Goal: Transaction & Acquisition: Purchase product/service

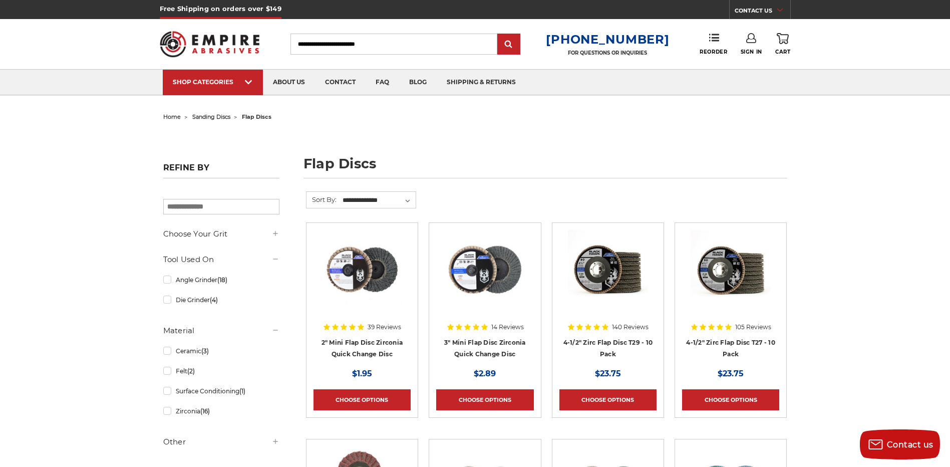
click at [744, 46] on link "Sign In" at bounding box center [751, 44] width 22 height 22
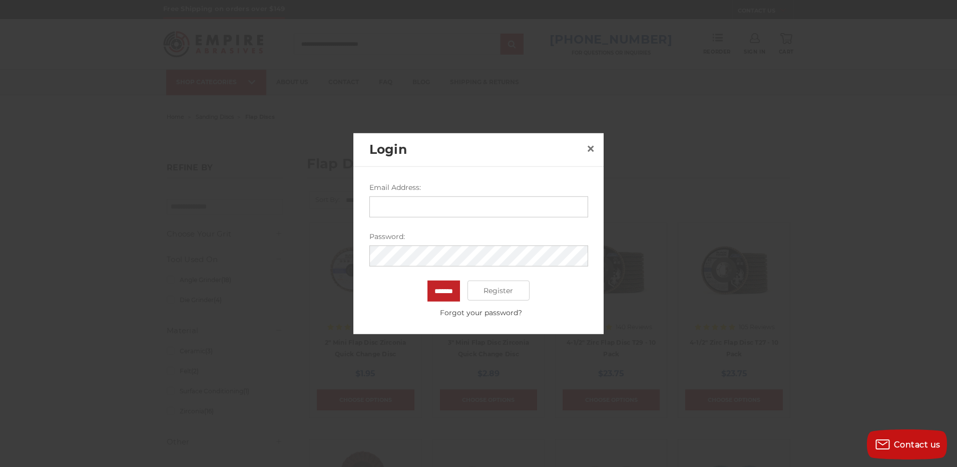
click at [420, 216] on input "Email Address:" at bounding box center [478, 206] width 219 height 21
type input "**********"
click at [444, 291] on input "*******" at bounding box center [443, 290] width 33 height 21
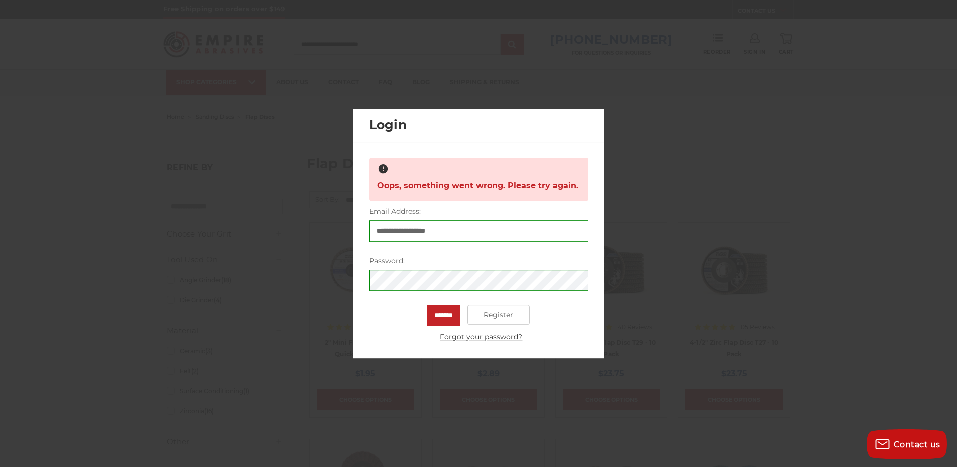
click at [459, 338] on link "Forgot your password?" at bounding box center [480, 336] width 213 height 11
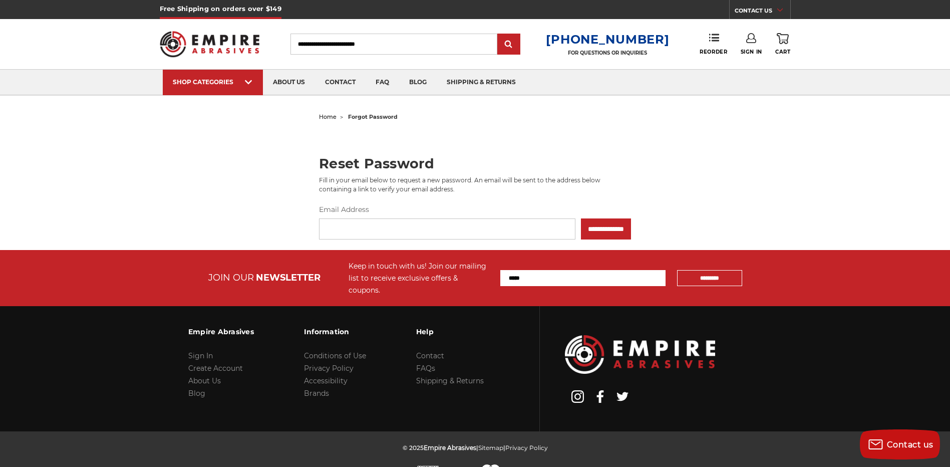
click at [418, 229] on input "Email Address" at bounding box center [447, 228] width 256 height 21
type input "**********"
click at [581, 227] on input "**********" at bounding box center [606, 228] width 50 height 21
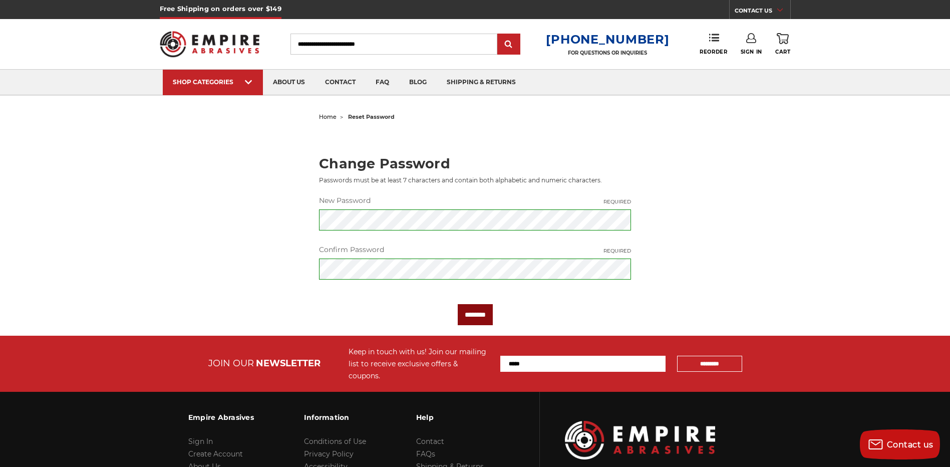
click at [470, 318] on input "********" at bounding box center [475, 314] width 35 height 21
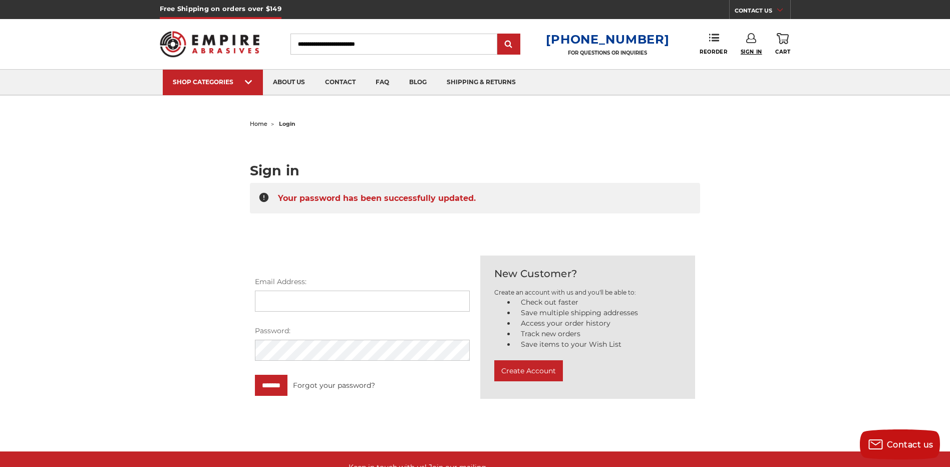
click at [751, 53] on span "Sign In" at bounding box center [751, 52] width 22 height 7
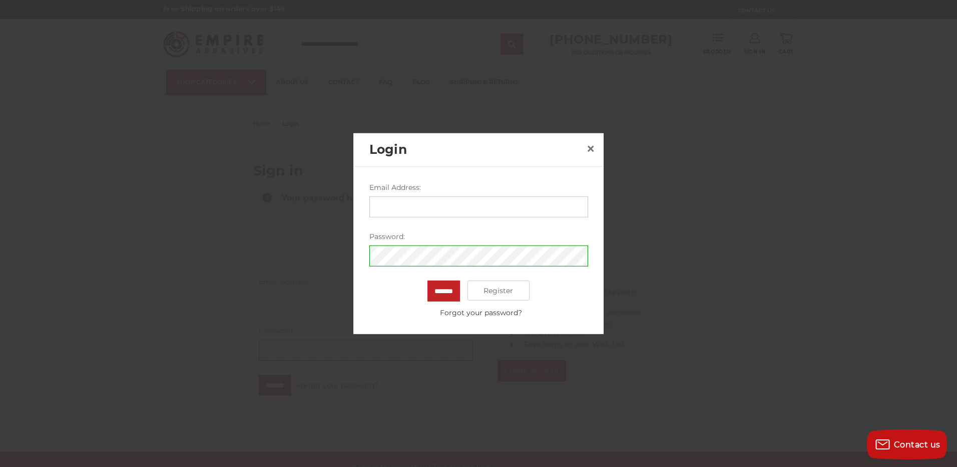
click at [427, 207] on input "Email Address:" at bounding box center [478, 206] width 219 height 21
type input "**********"
click at [437, 291] on input "*******" at bounding box center [443, 290] width 33 height 21
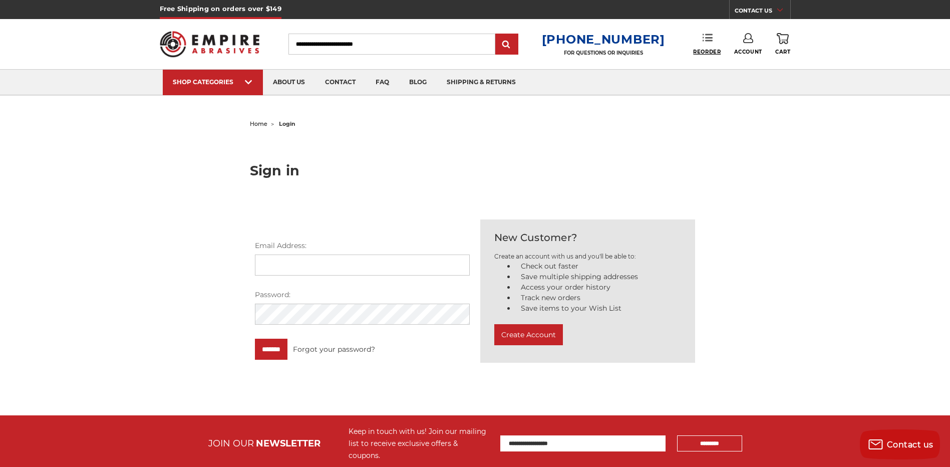
click at [713, 52] on span "Reorder" at bounding box center [707, 52] width 28 height 7
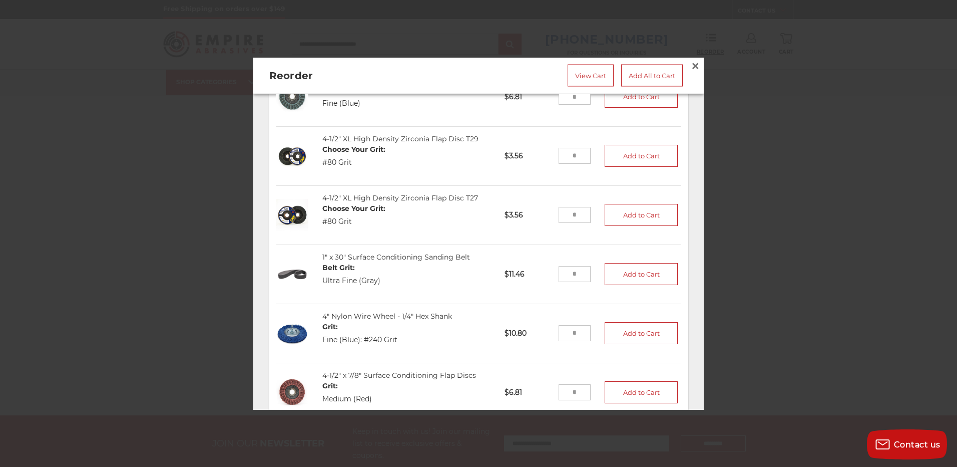
scroll to position [21, 0]
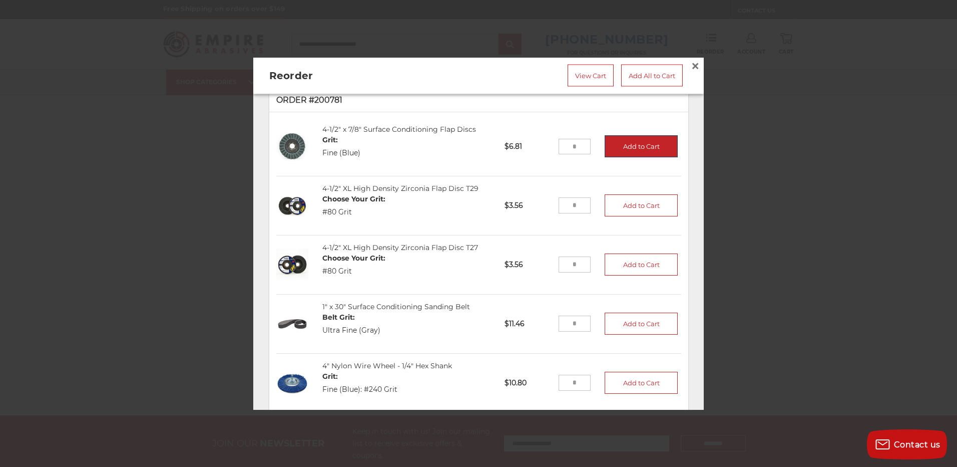
click at [637, 146] on button "Add to Cart" at bounding box center [641, 146] width 73 height 22
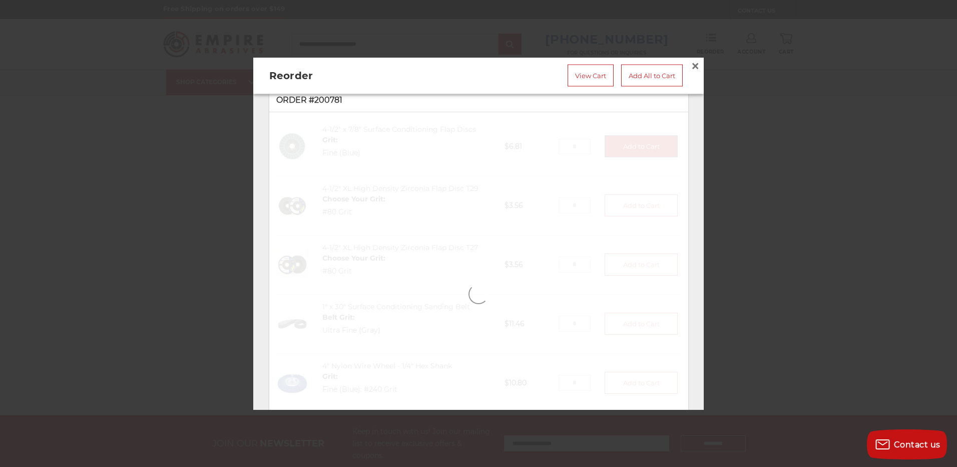
type input "*"
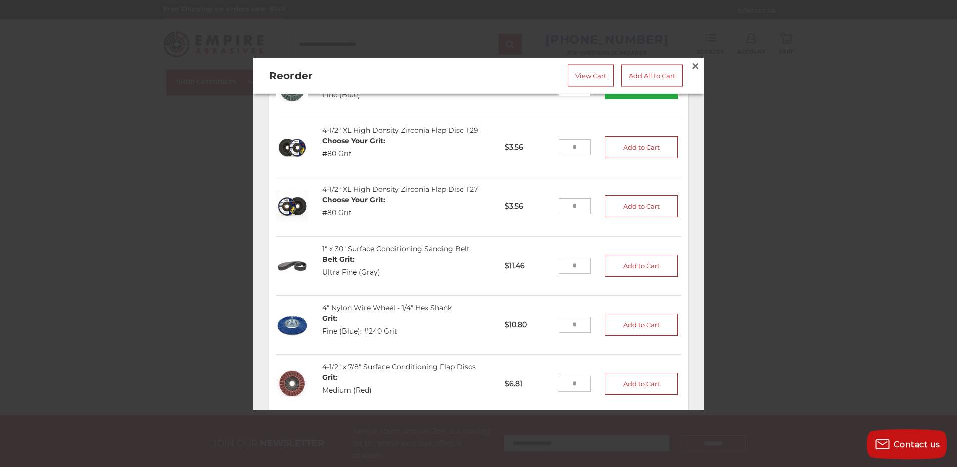
scroll to position [121, 0]
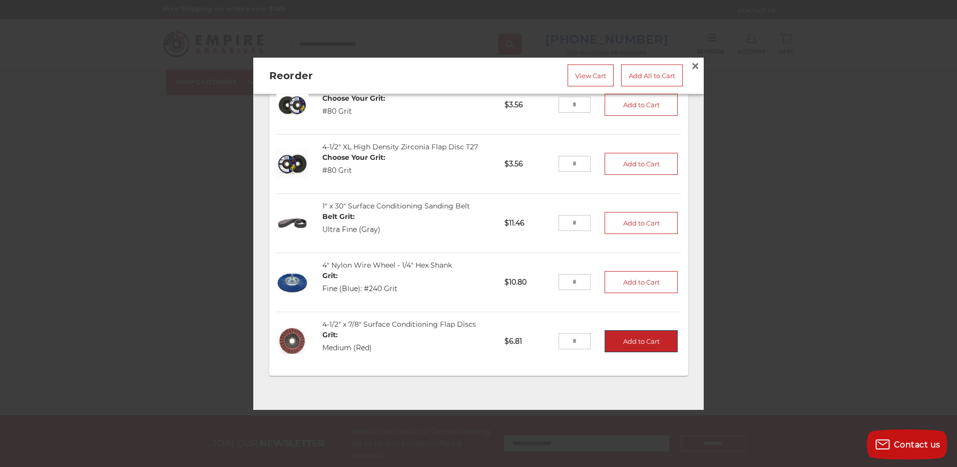
click at [616, 337] on button "Add to Cart" at bounding box center [641, 341] width 73 height 22
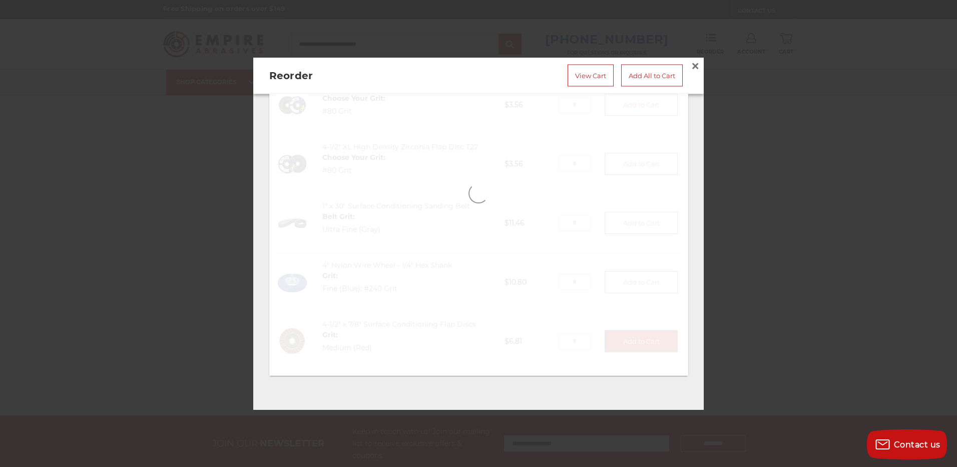
type input "*"
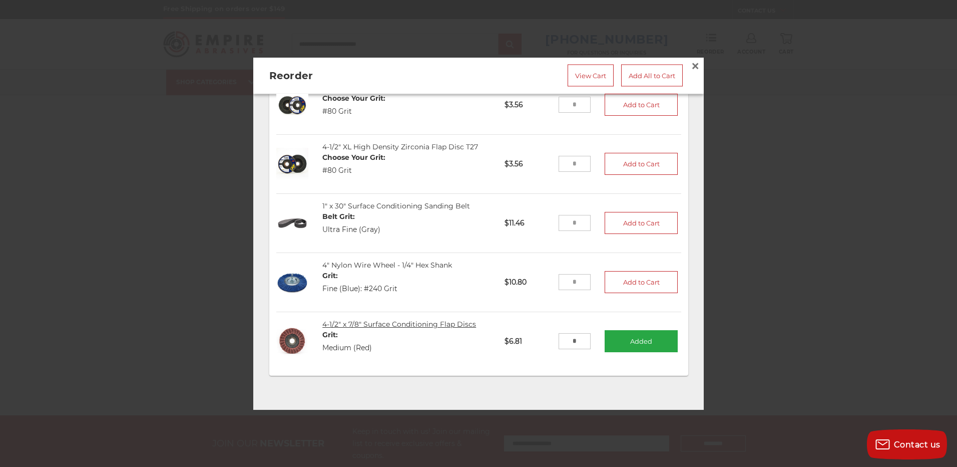
click at [382, 319] on link "4-1/2" x 7/8" Surface Conditioning Flap Discs" at bounding box center [399, 323] width 154 height 9
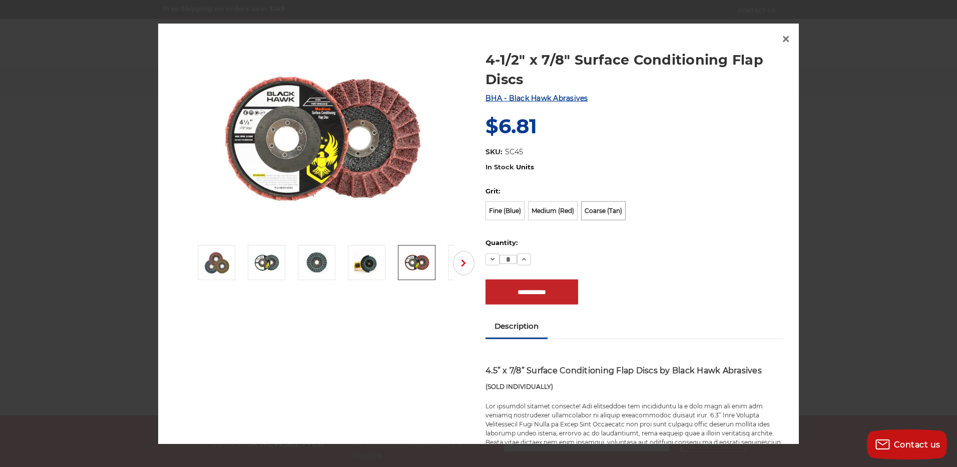
click at [594, 213] on label "Coarse (Tan)" at bounding box center [603, 210] width 45 height 19
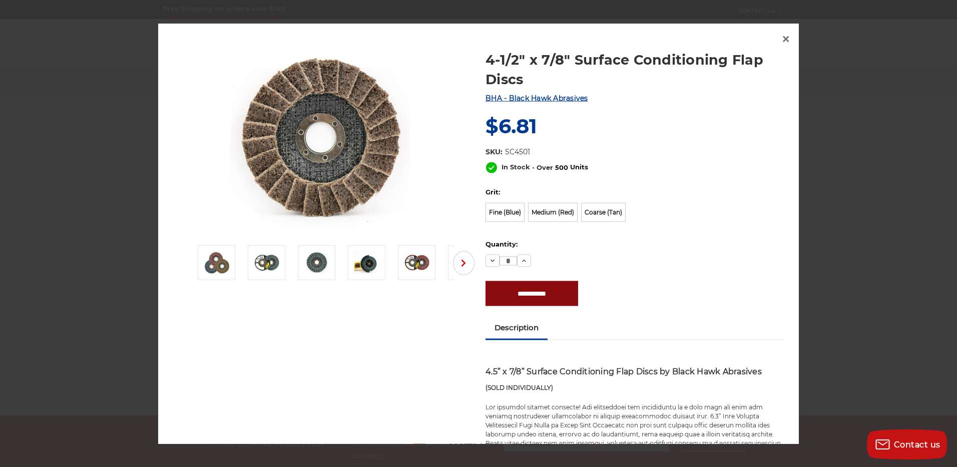
click at [519, 296] on input "**********" at bounding box center [532, 292] width 93 height 25
type input "**********"
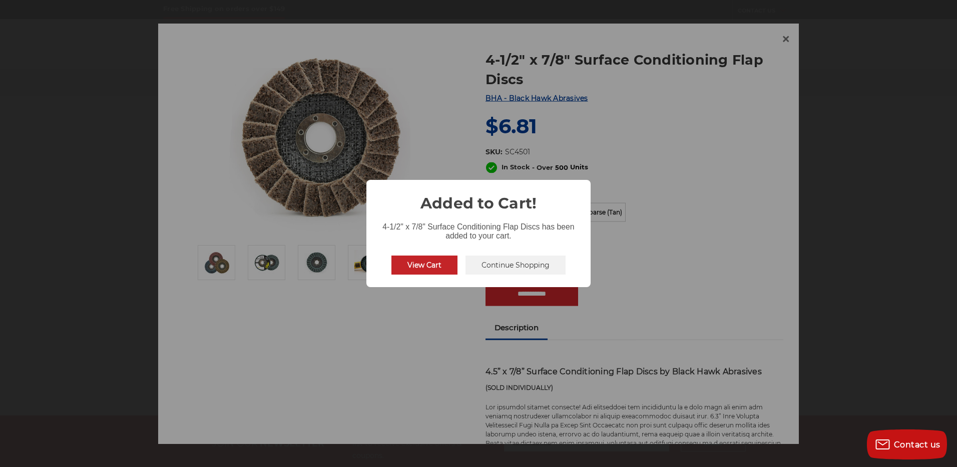
click at [429, 258] on button "View Cart" at bounding box center [424, 264] width 66 height 19
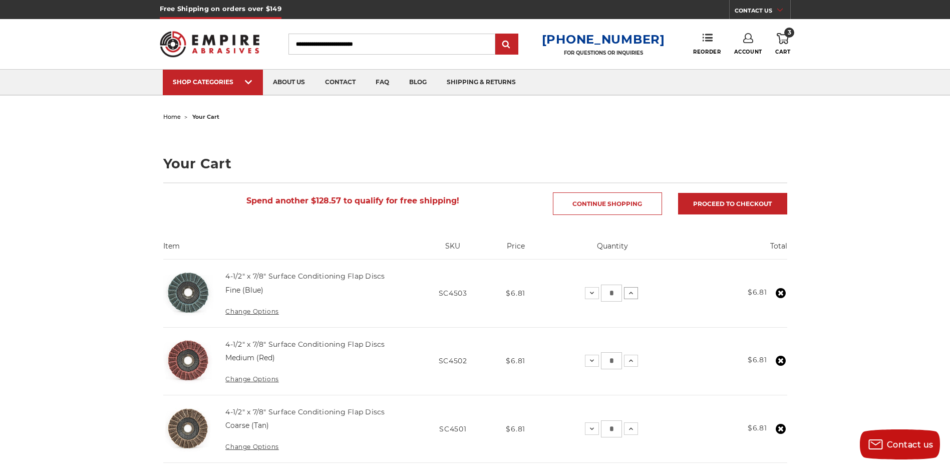
click at [632, 293] on use at bounding box center [631, 292] width 4 height 3
click at [630, 293] on button "Increase Quantity:" at bounding box center [626, 293] width 14 height 12
click at [622, 360] on icon at bounding box center [623, 360] width 8 height 8
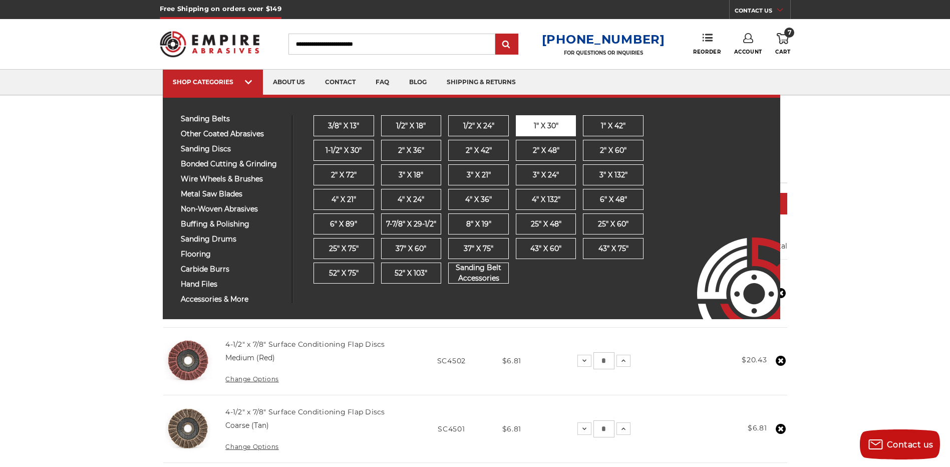
click at [533, 122] on span "1" x 30"" at bounding box center [545, 126] width 25 height 11
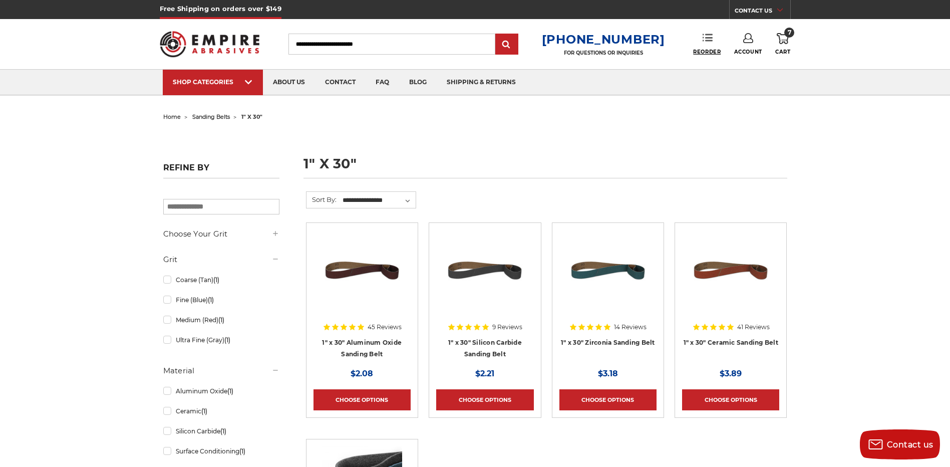
click at [715, 52] on span "Reorder" at bounding box center [707, 52] width 28 height 7
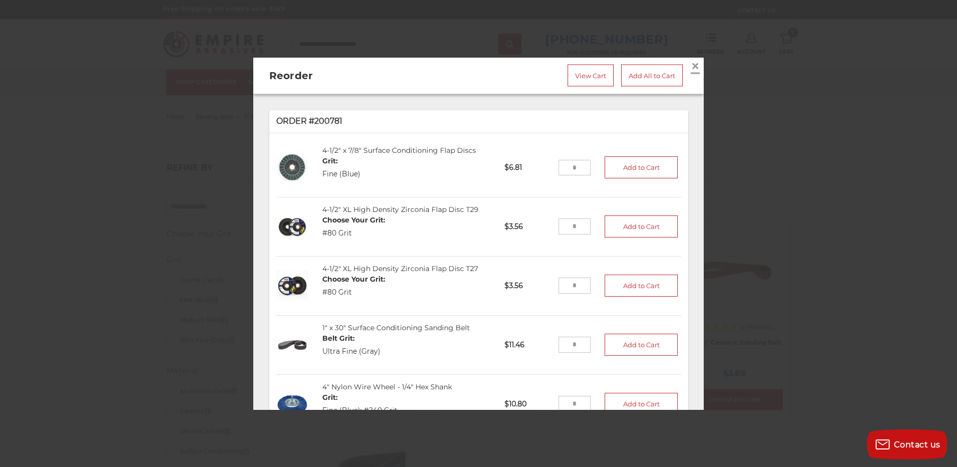
click at [691, 63] on span "×" at bounding box center [695, 66] width 9 height 20
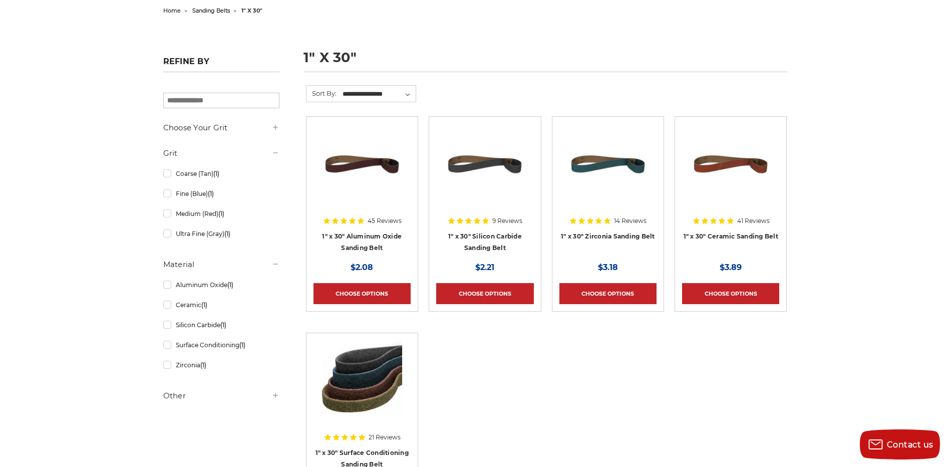
scroll to position [200, 0]
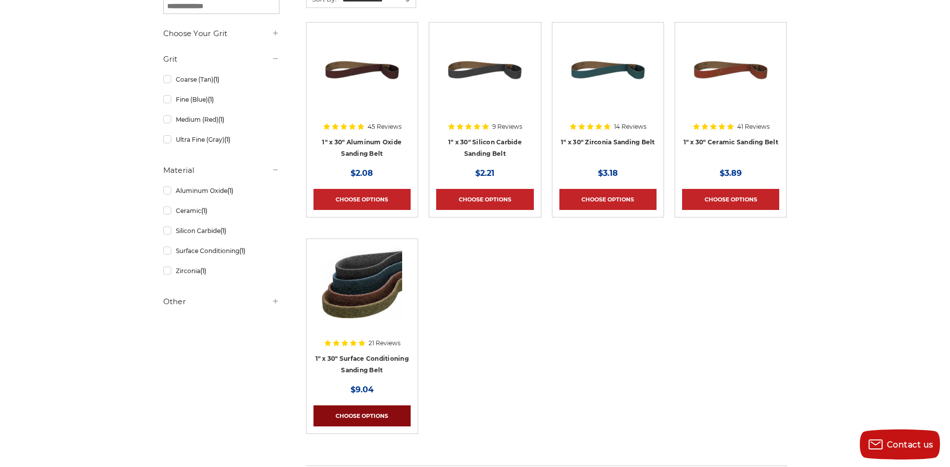
click at [353, 415] on link "Choose Options" at bounding box center [361, 415] width 97 height 21
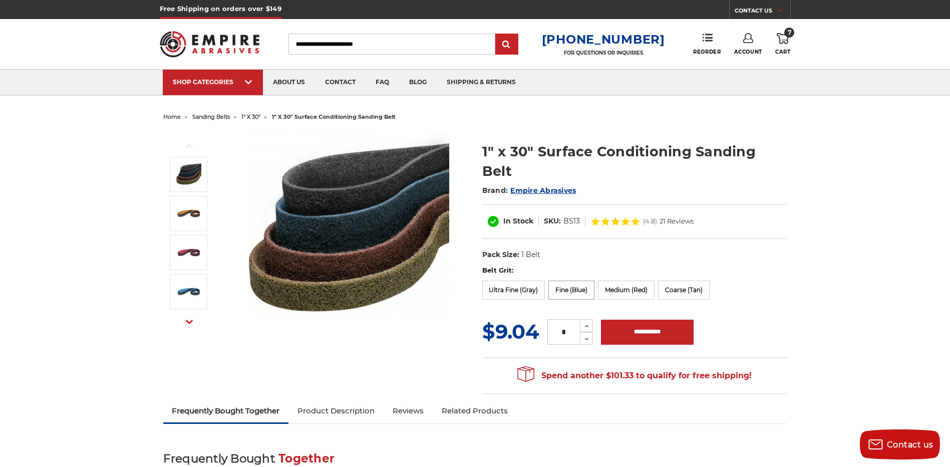
click at [565, 280] on label "Fine (Blue)" at bounding box center [571, 289] width 46 height 19
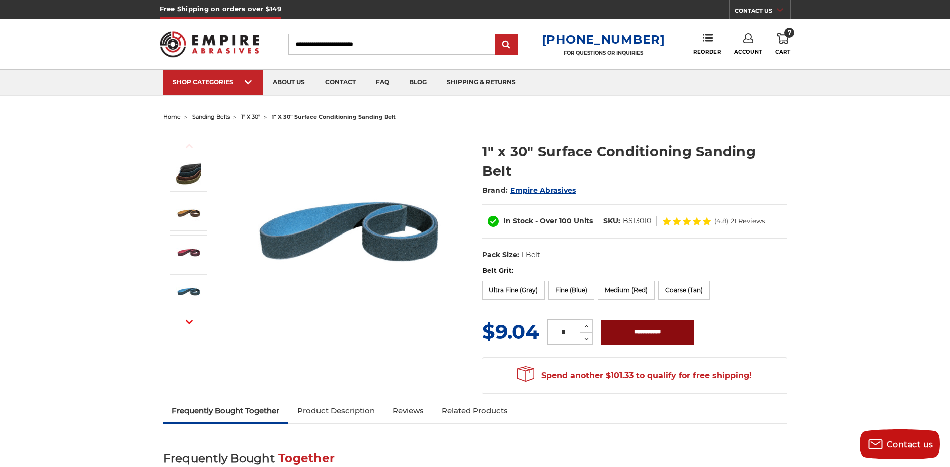
click at [622, 319] on input "**********" at bounding box center [647, 331] width 93 height 25
type input "**********"
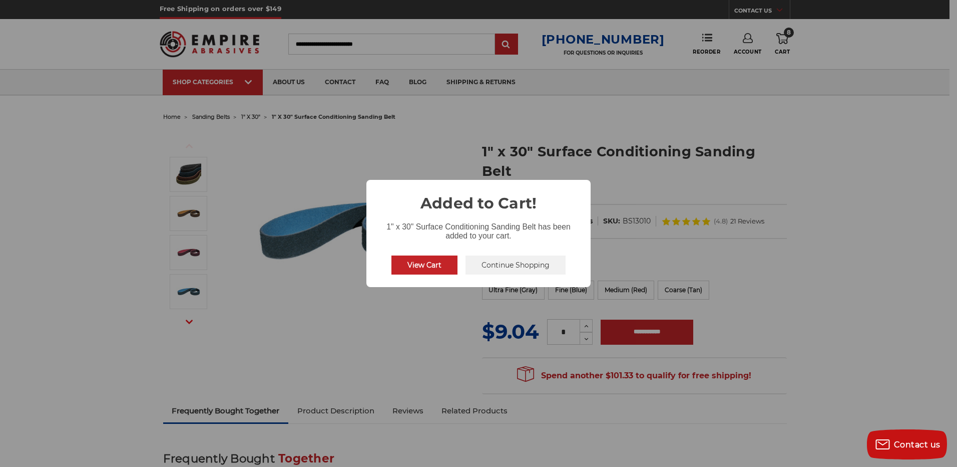
click at [488, 263] on button "Continue Shopping" at bounding box center [516, 264] width 100 height 19
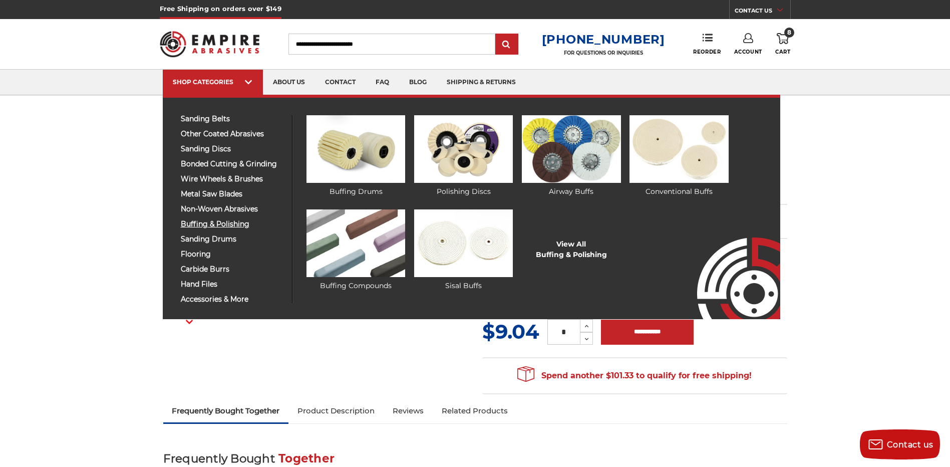
click at [234, 224] on span "buffing & polishing" at bounding box center [233, 224] width 104 height 8
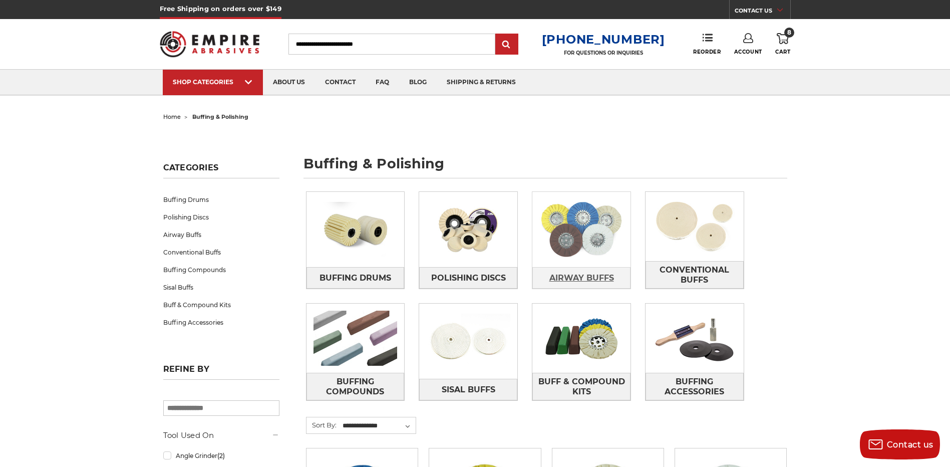
click at [573, 271] on span "Airway Buffs" at bounding box center [581, 277] width 65 height 17
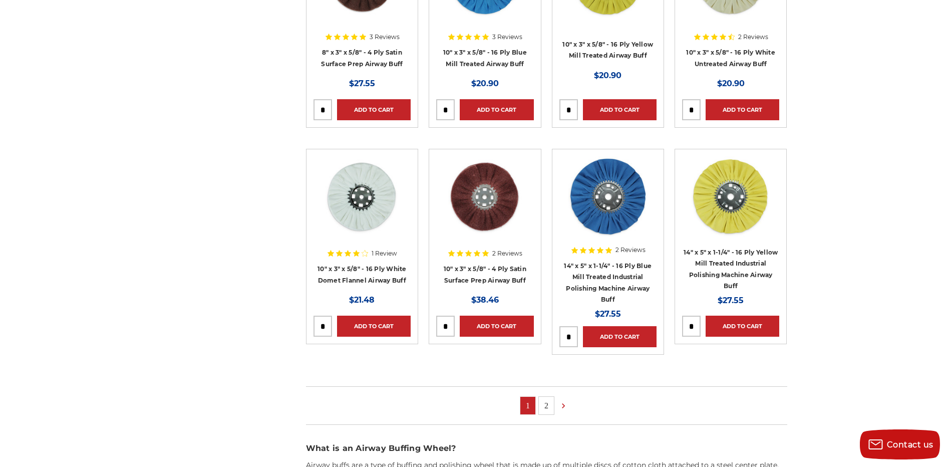
scroll to position [551, 0]
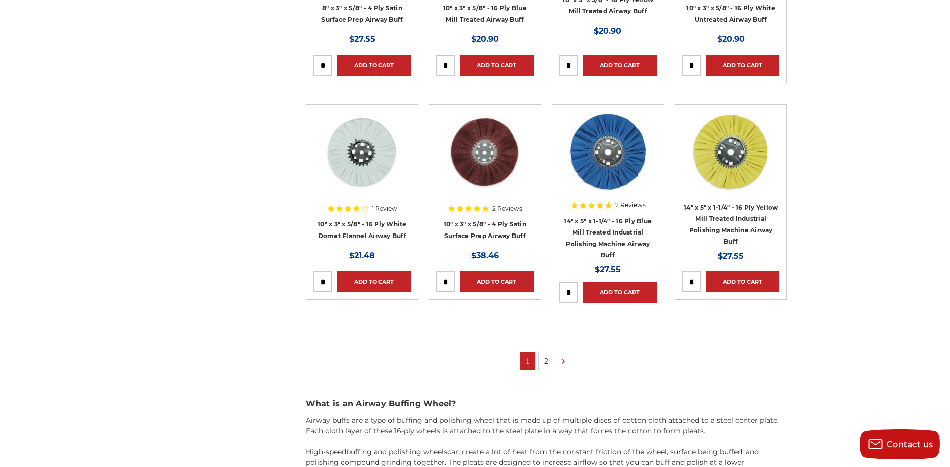
click at [551, 361] on link "2" at bounding box center [546, 361] width 15 height 18
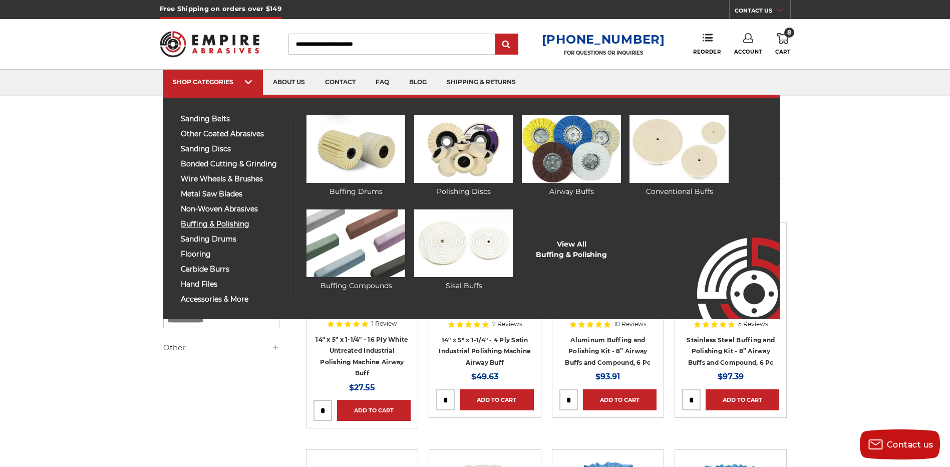
click at [220, 224] on span "buffing & polishing" at bounding box center [233, 224] width 104 height 8
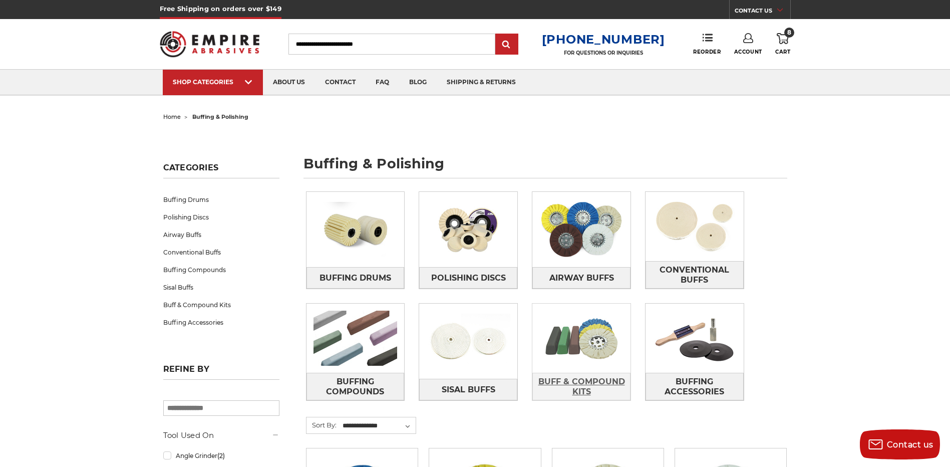
click at [586, 383] on span "Buff & Compound Kits" at bounding box center [581, 386] width 97 height 27
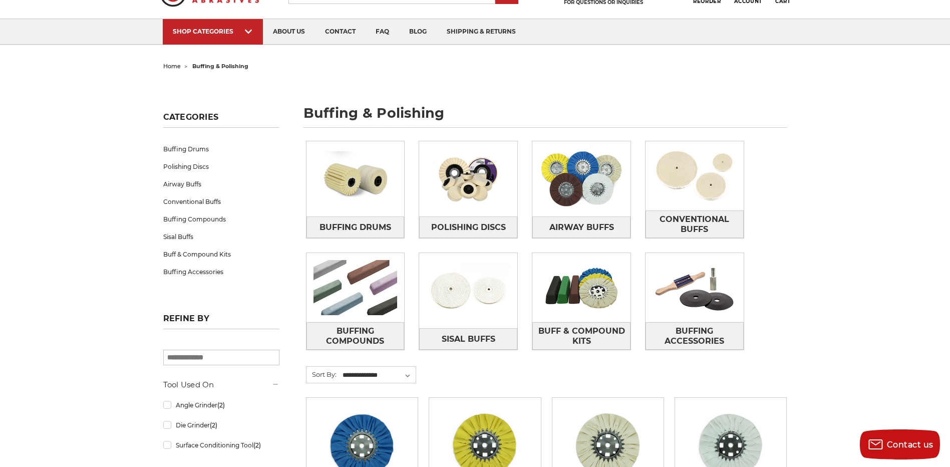
scroll to position [50, 0]
click at [474, 335] on span "Sisal Buffs" at bounding box center [468, 339] width 54 height 17
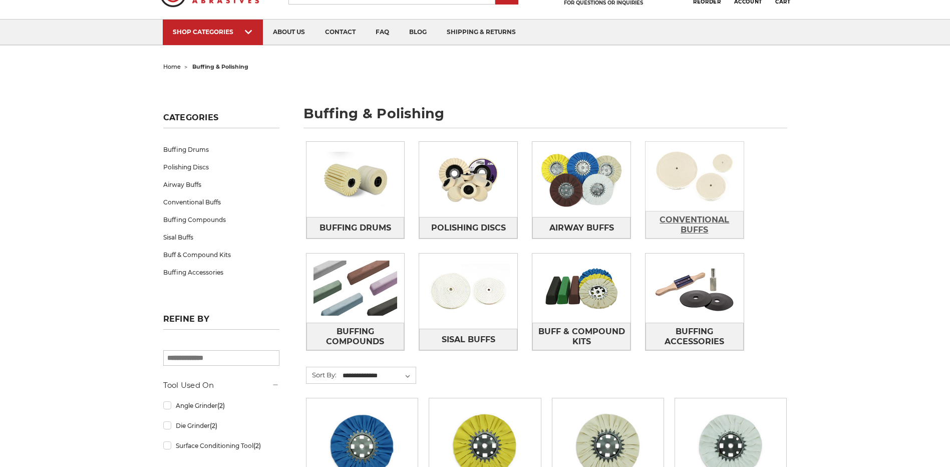
click at [705, 223] on span "Conventional Buffs" at bounding box center [694, 224] width 97 height 27
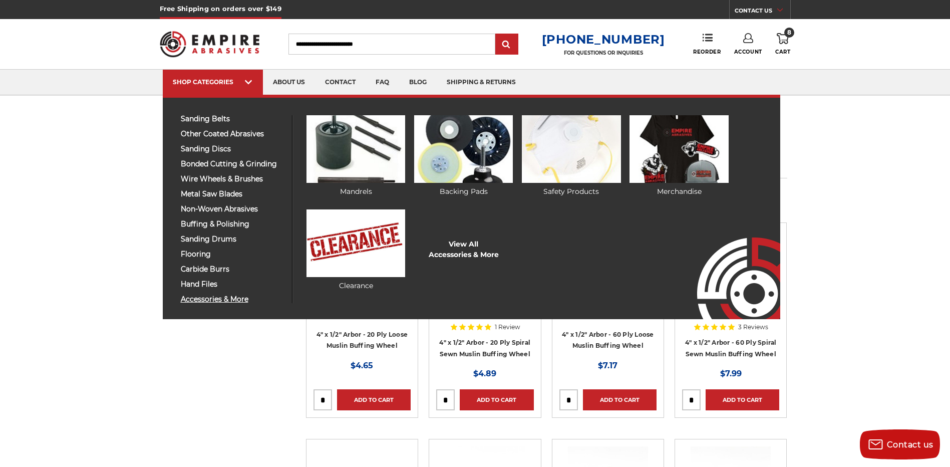
click at [202, 300] on span "accessories & more" at bounding box center [233, 299] width 104 height 8
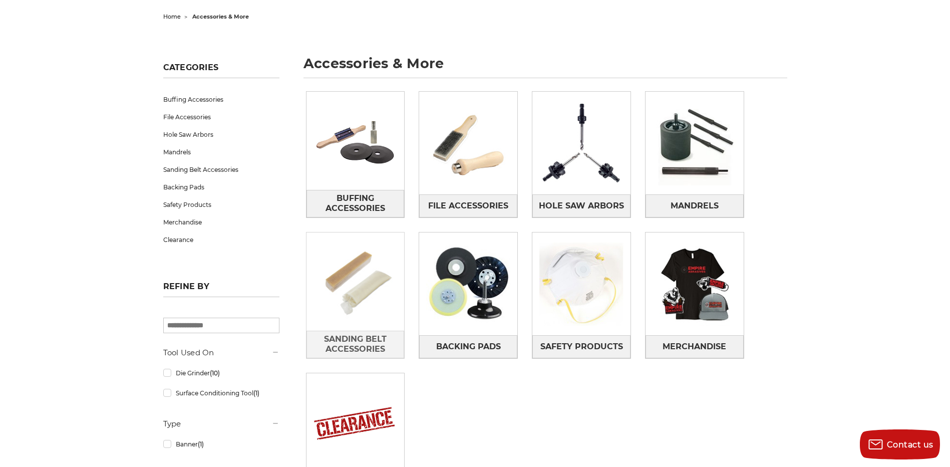
scroll to position [200, 0]
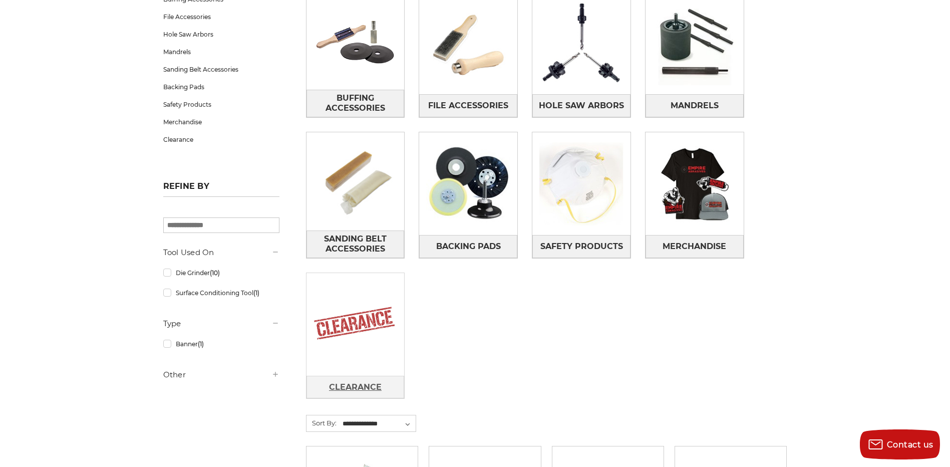
click at [367, 382] on span "Clearance" at bounding box center [355, 386] width 53 height 17
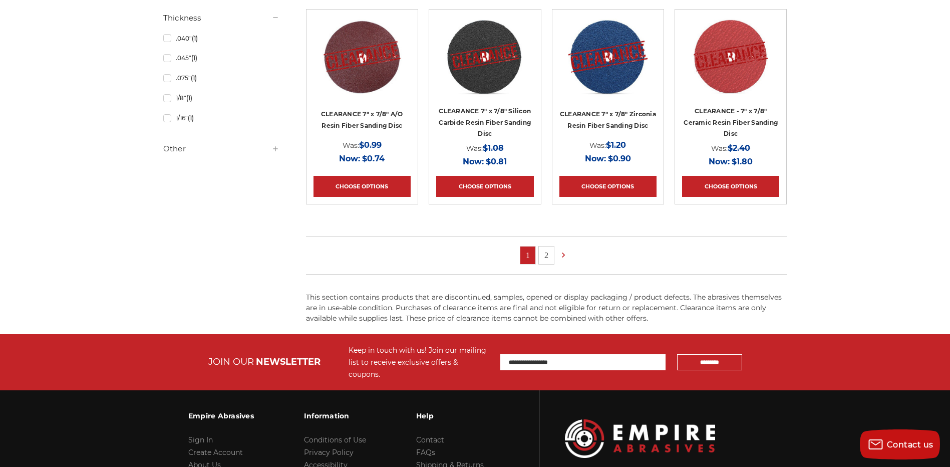
scroll to position [757, 0]
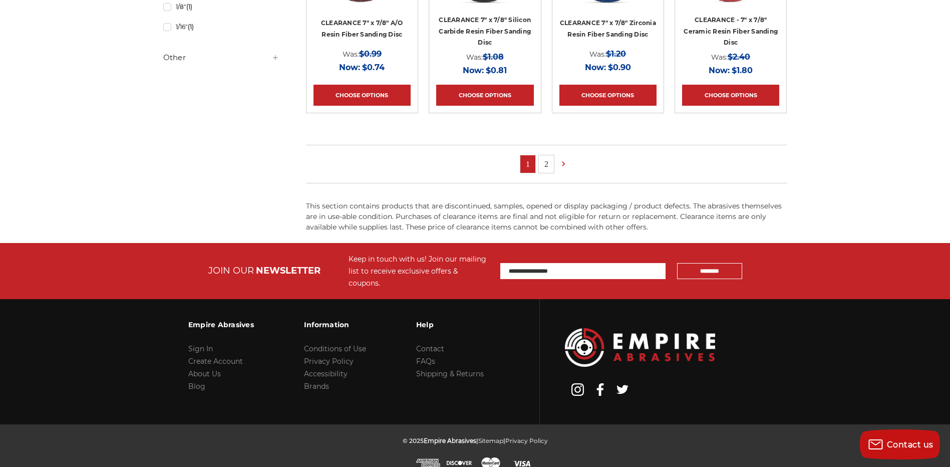
click at [547, 162] on link "2" at bounding box center [546, 164] width 15 height 18
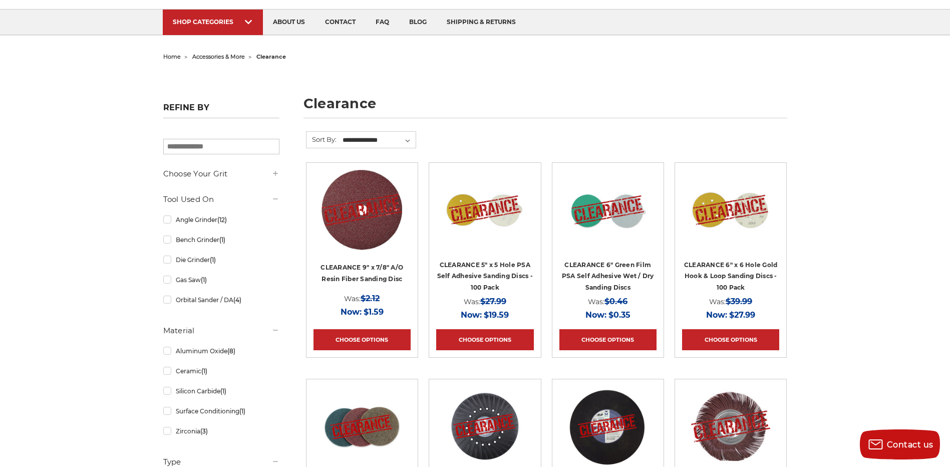
scroll to position [300, 0]
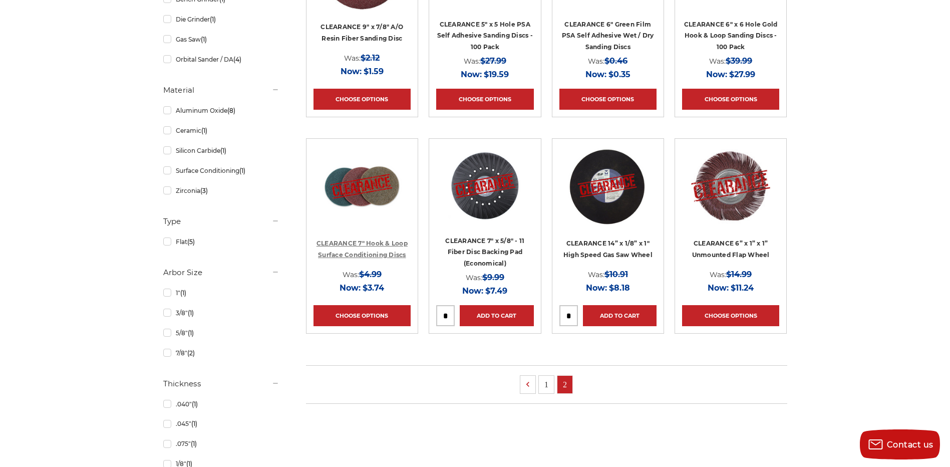
click at [354, 256] on link "CLEARANCE 7" Hook & Loop Surface Conditioning Discs" at bounding box center [361, 248] width 91 height 19
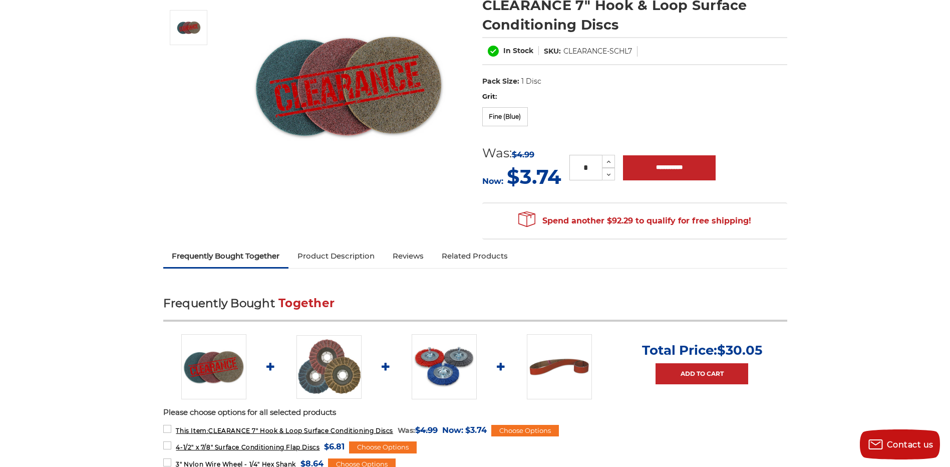
scroll to position [150, 0]
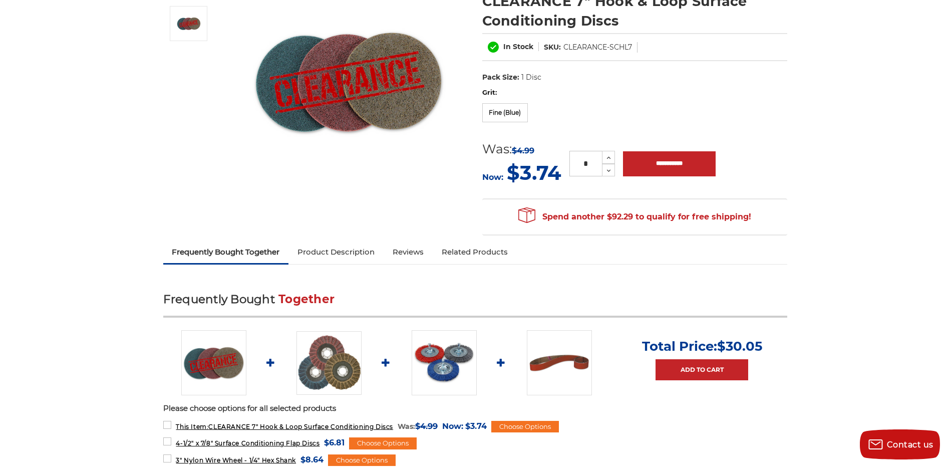
click at [345, 254] on link "Product Description" at bounding box center [335, 252] width 95 height 22
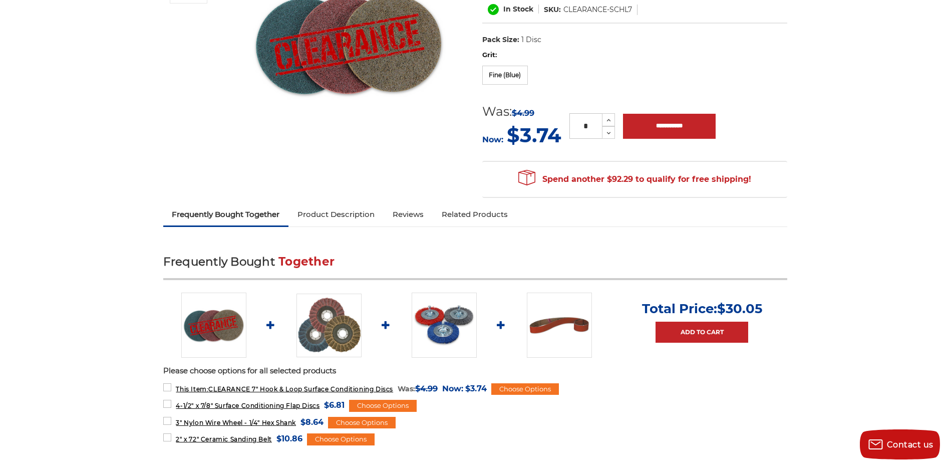
scroll to position [50, 0]
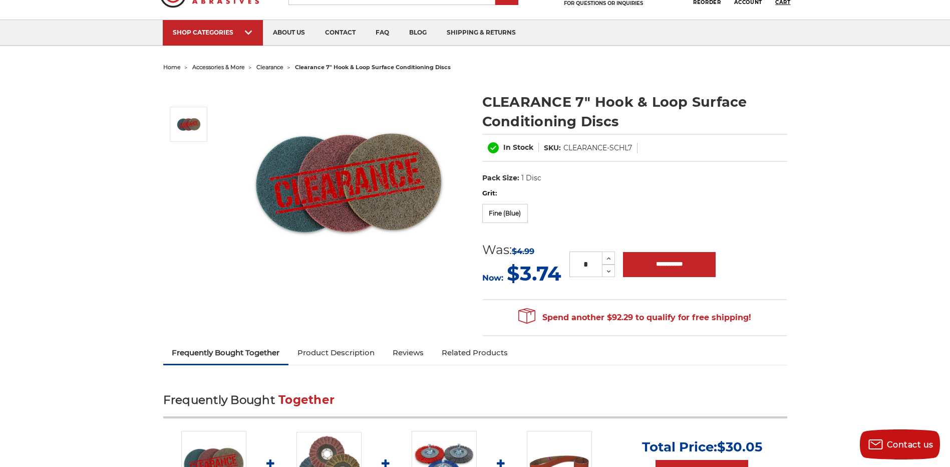
click at [779, 0] on span "Cart" at bounding box center [782, 2] width 15 height 7
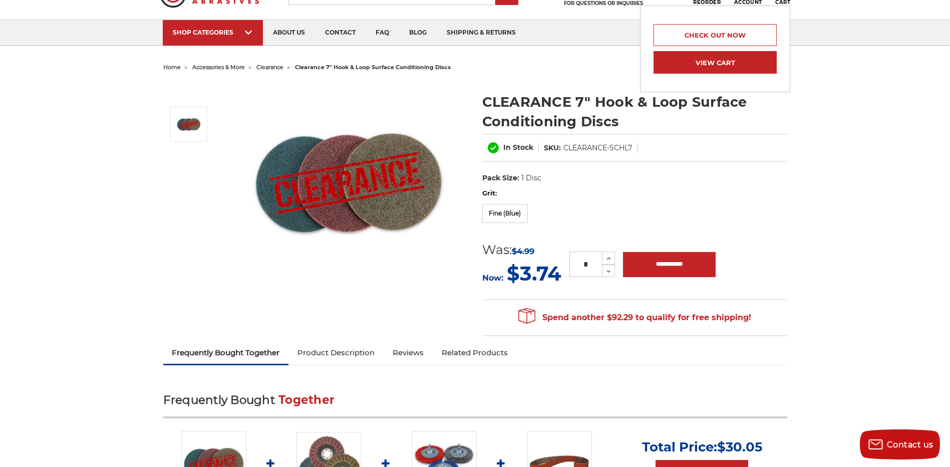
click at [706, 60] on link "View Cart" at bounding box center [714, 62] width 123 height 23
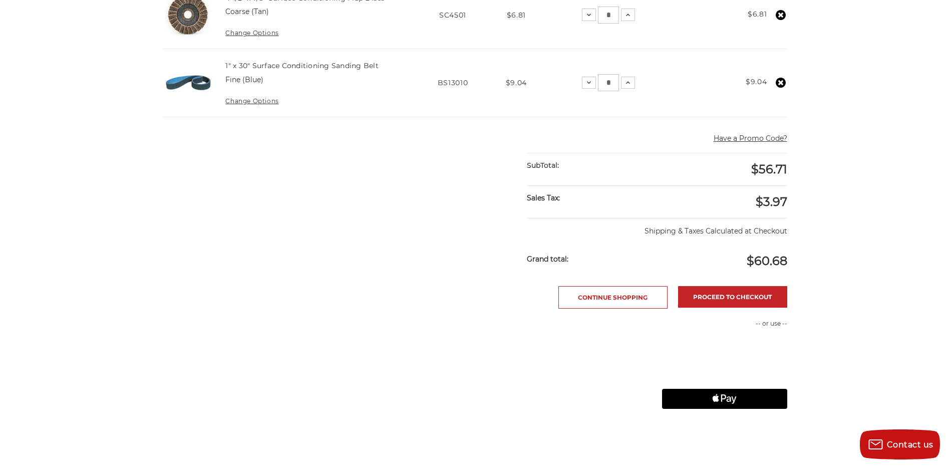
scroll to position [450, 0]
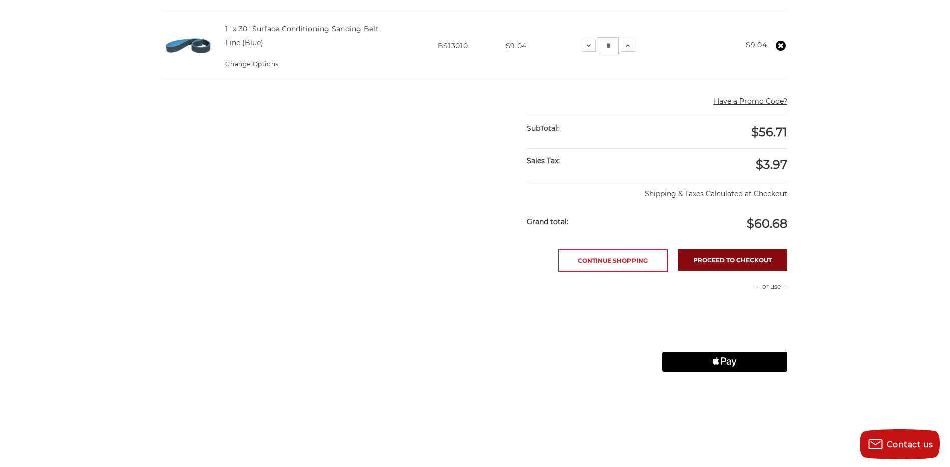
click at [710, 259] on link "Proceed to checkout" at bounding box center [732, 260] width 109 height 22
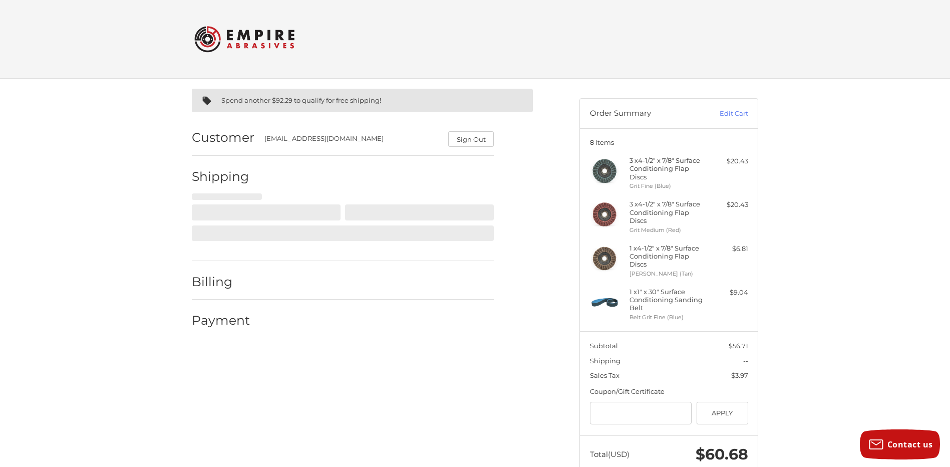
scroll to position [27, 0]
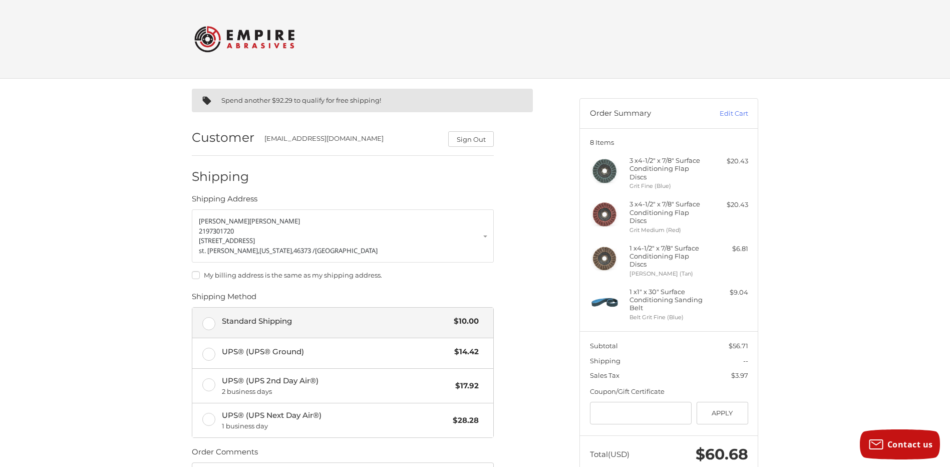
click at [203, 320] on label "Standard Shipping $10.00" at bounding box center [342, 322] width 301 height 30
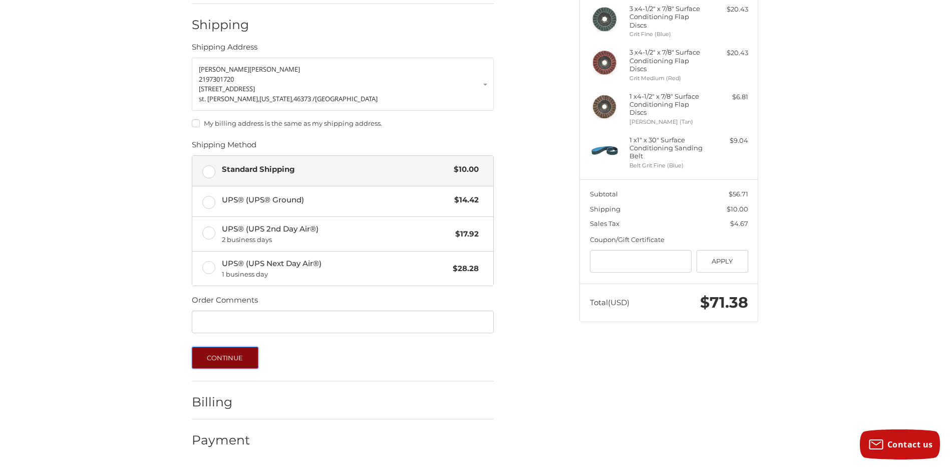
click at [223, 350] on button "Continue" at bounding box center [225, 357] width 67 height 22
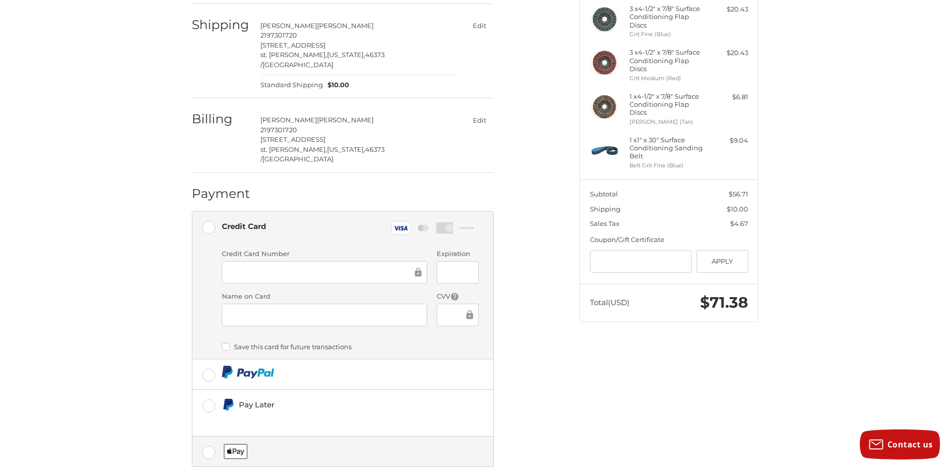
scroll to position [194, 0]
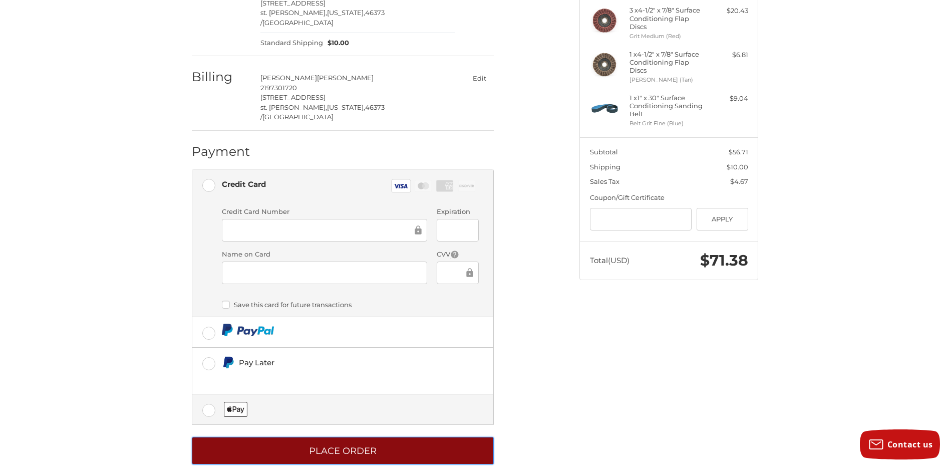
click at [267, 436] on button "Place Order" at bounding box center [343, 450] width 302 height 28
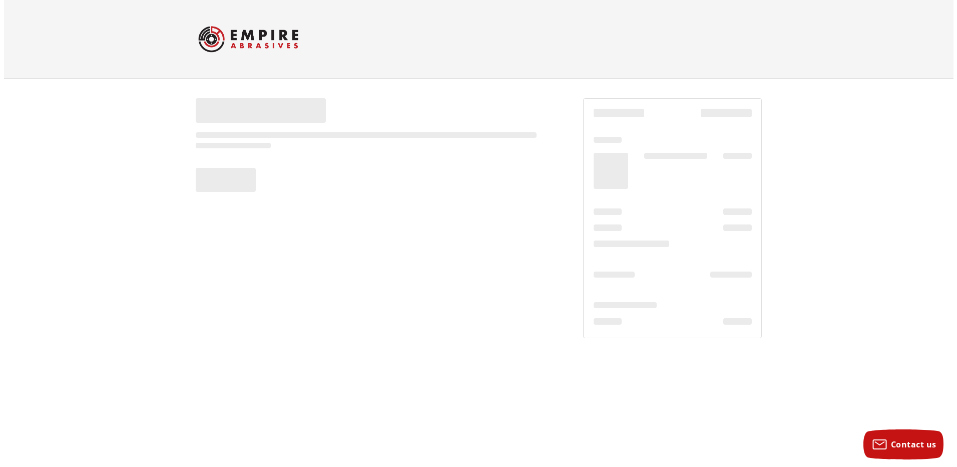
scroll to position [0, 0]
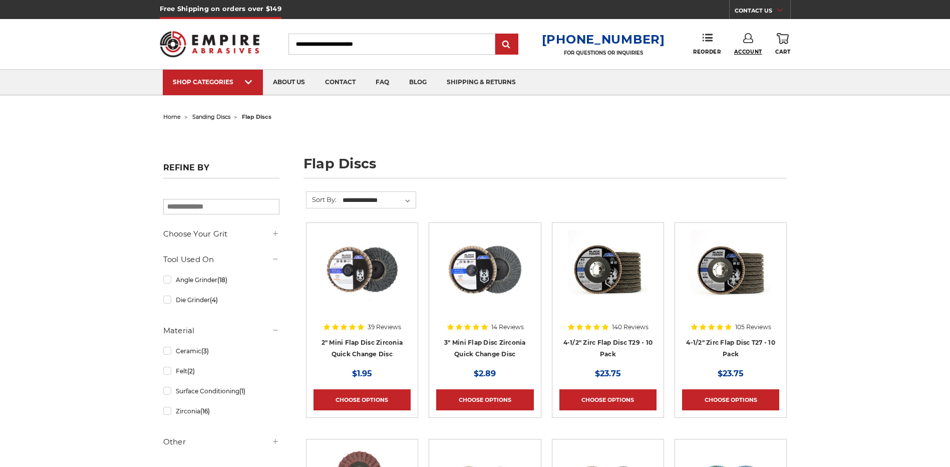
click at [744, 51] on span "Account" at bounding box center [748, 52] width 28 height 7
click at [695, 52] on span "Reorder" at bounding box center [707, 52] width 28 height 7
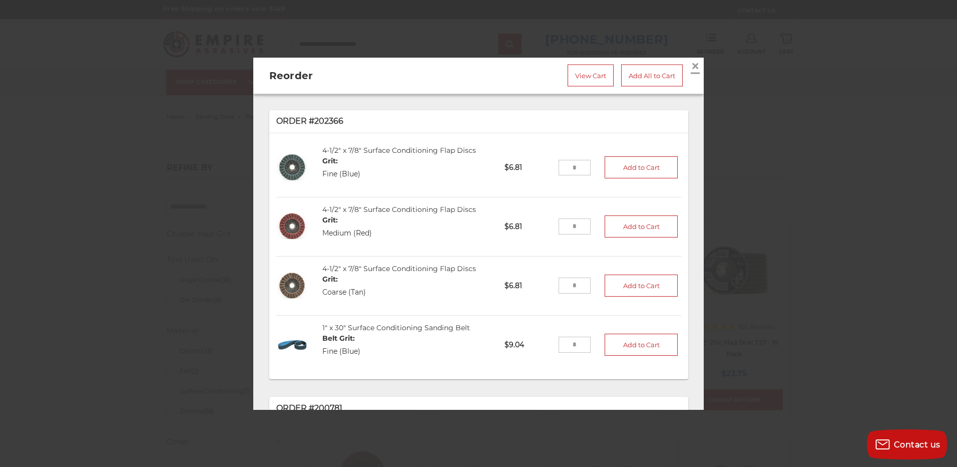
click at [691, 61] on span "×" at bounding box center [695, 66] width 9 height 20
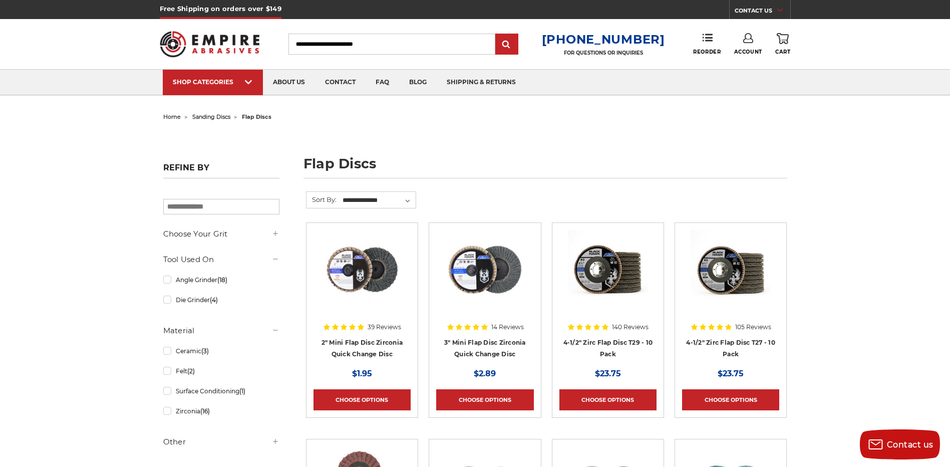
click at [743, 48] on link "Account" at bounding box center [748, 44] width 28 height 22
click at [739, 59] on link "Account" at bounding box center [748, 65] width 72 height 19
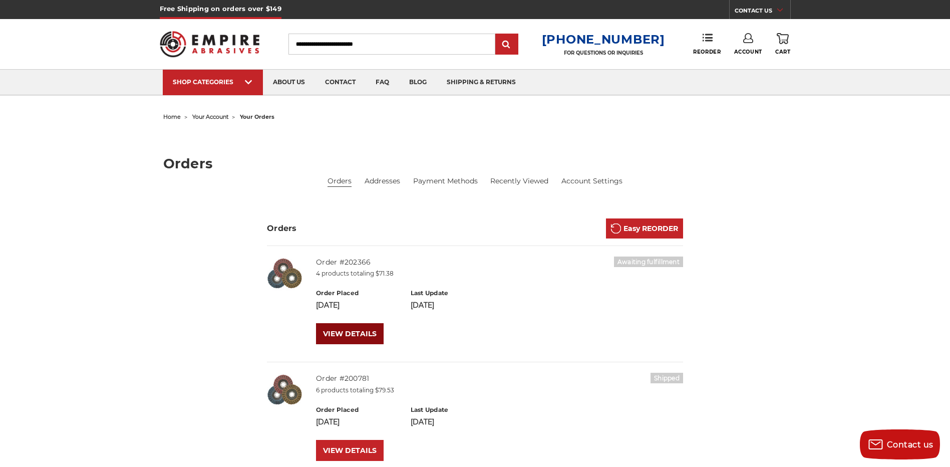
click at [354, 333] on link "VIEW DETAILS" at bounding box center [350, 333] width 68 height 21
